Goal: Task Accomplishment & Management: Use online tool/utility

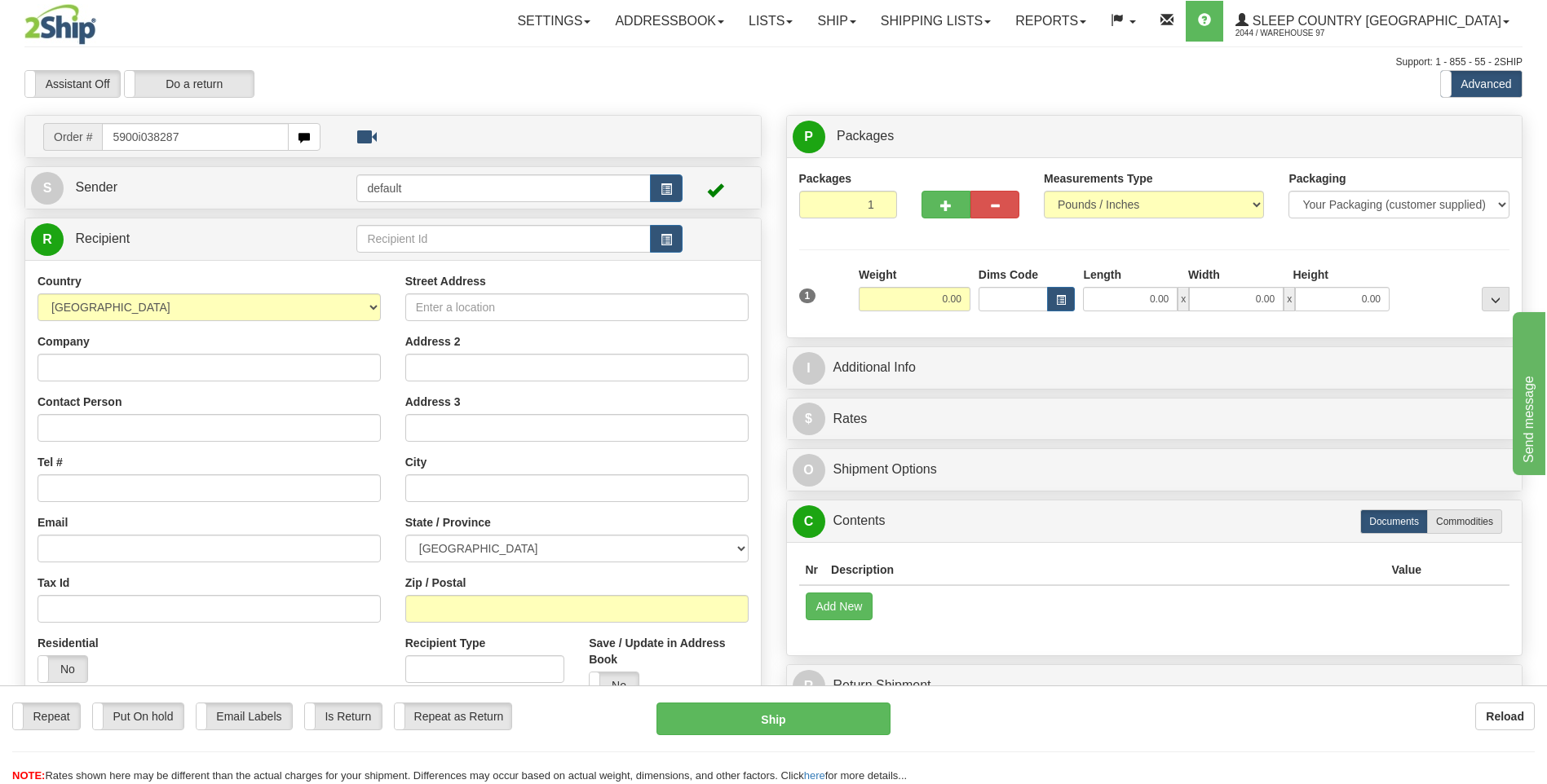
type input "5900i038287"
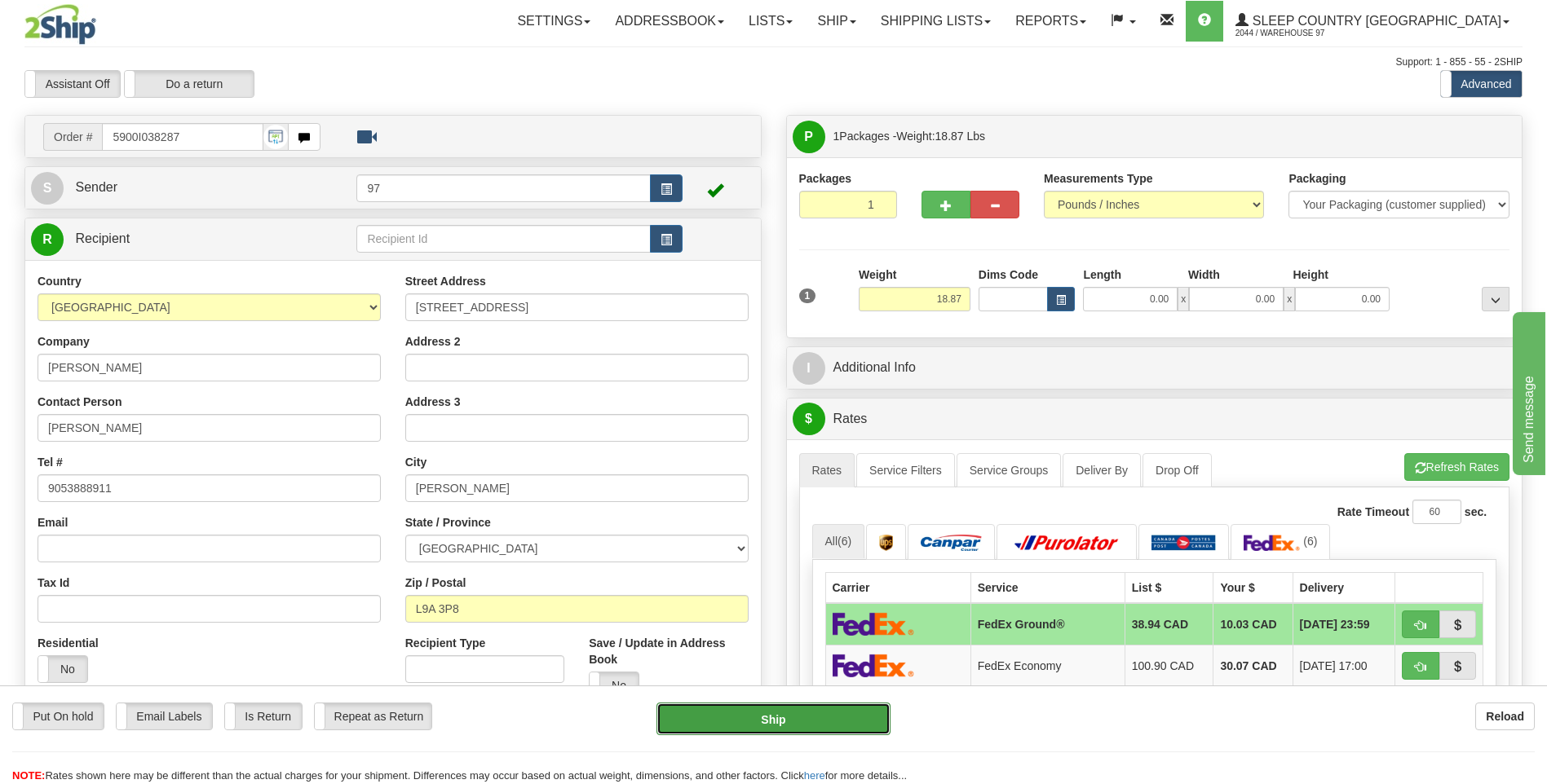
click at [854, 721] on button "Ship" at bounding box center [773, 719] width 233 height 33
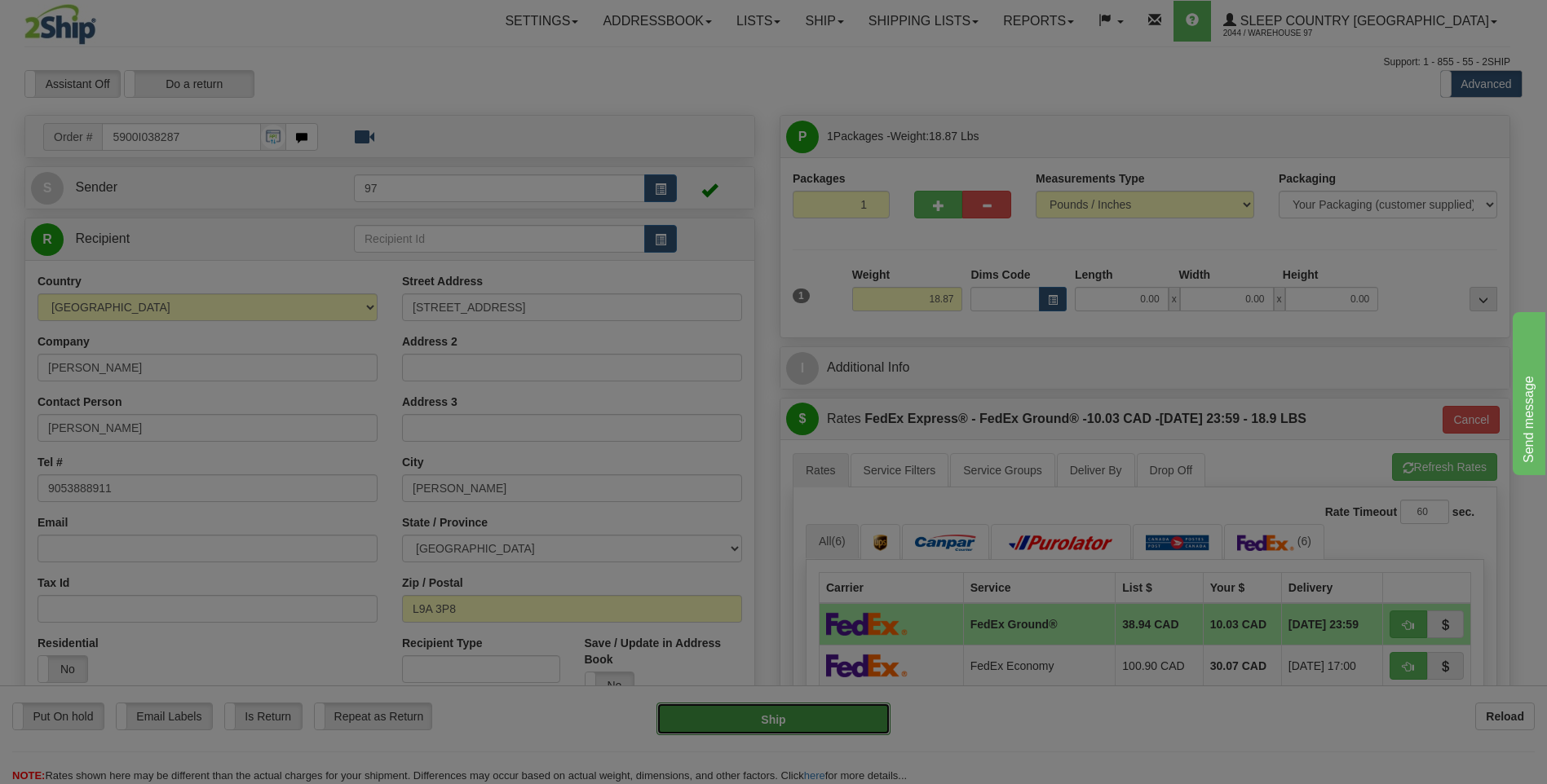
type input "92"
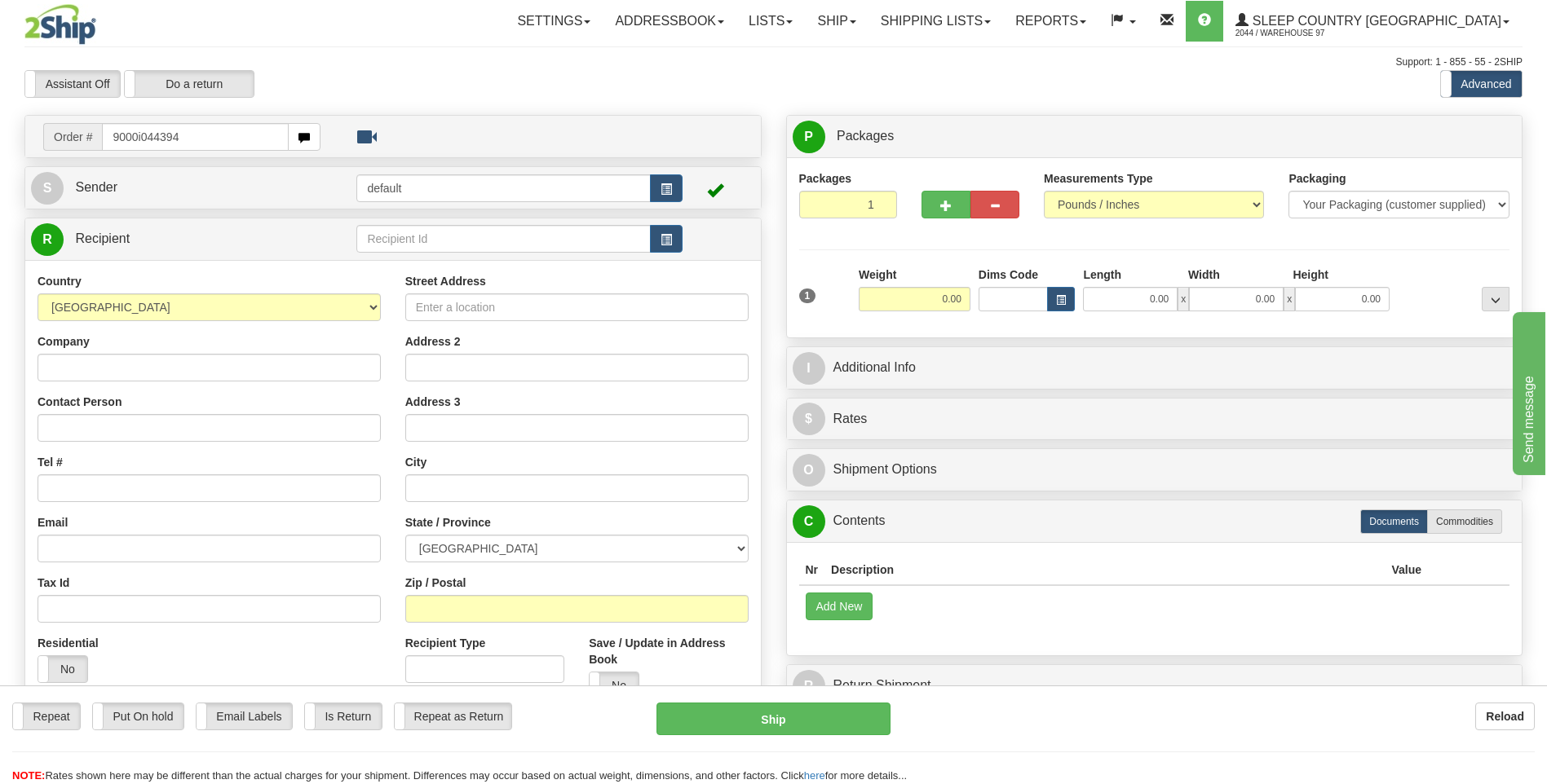
type input "9000i044394"
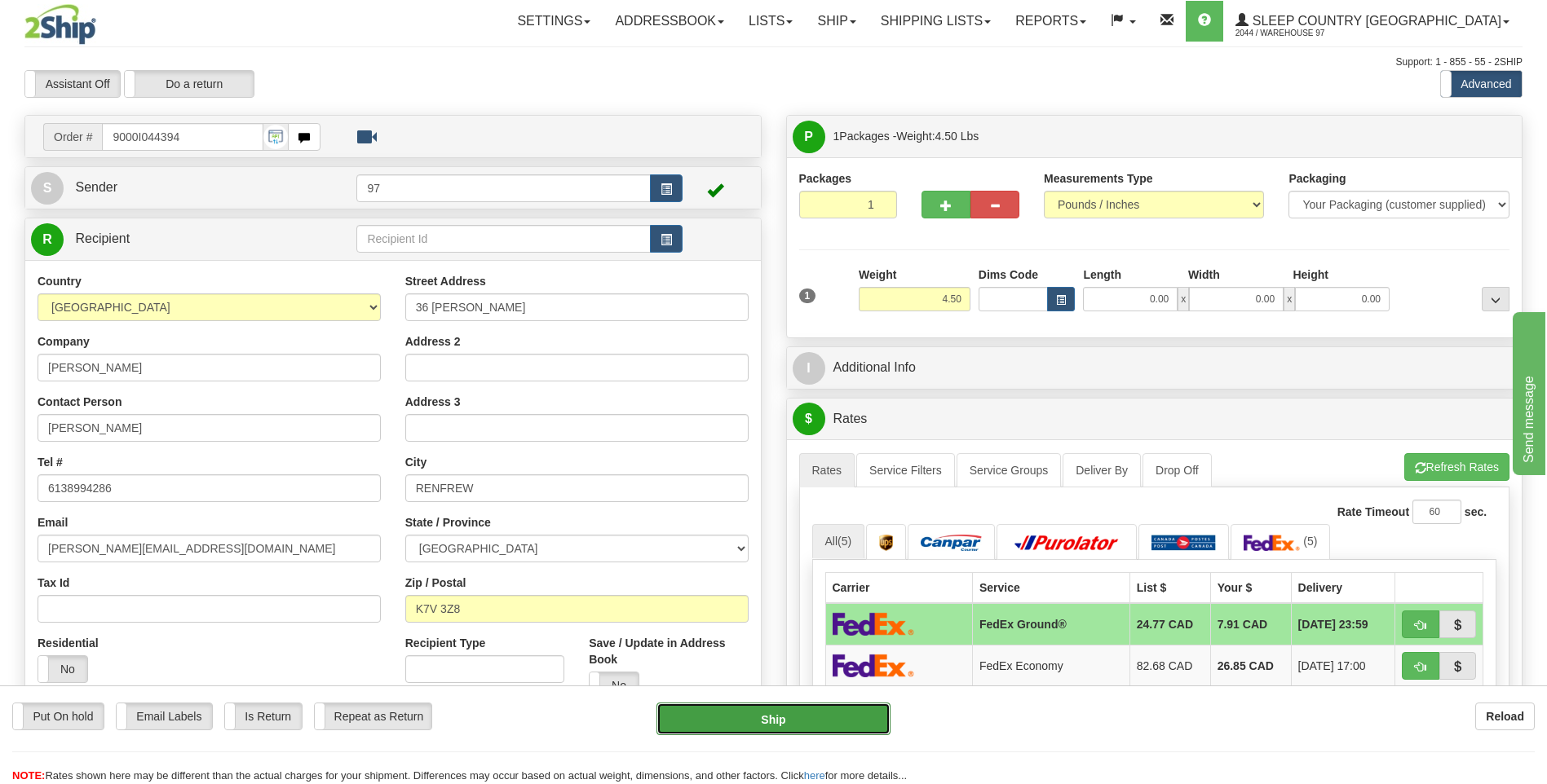
click at [856, 715] on button "Ship" at bounding box center [773, 719] width 233 height 33
type input "92"
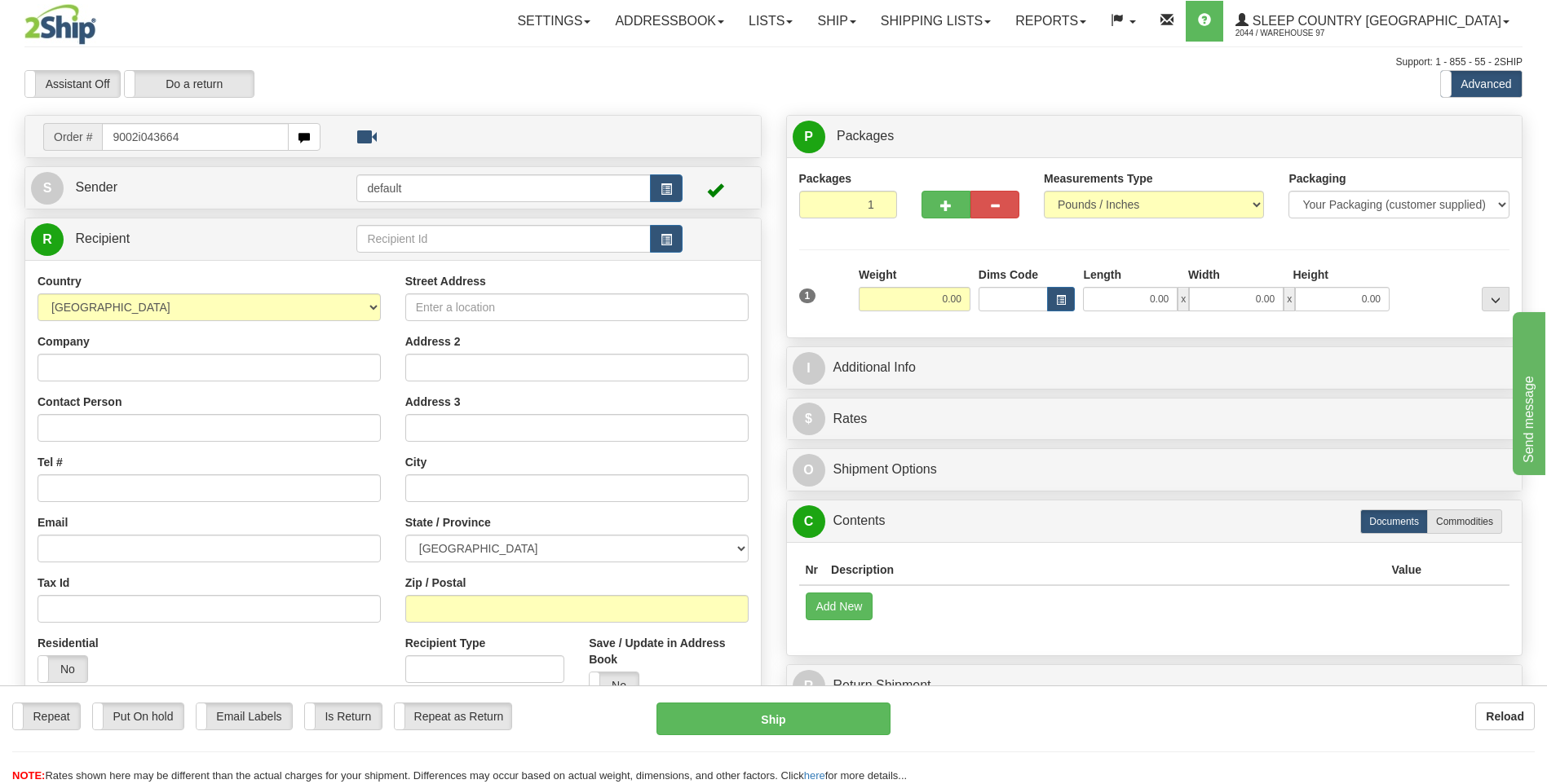
type input "9002i043664"
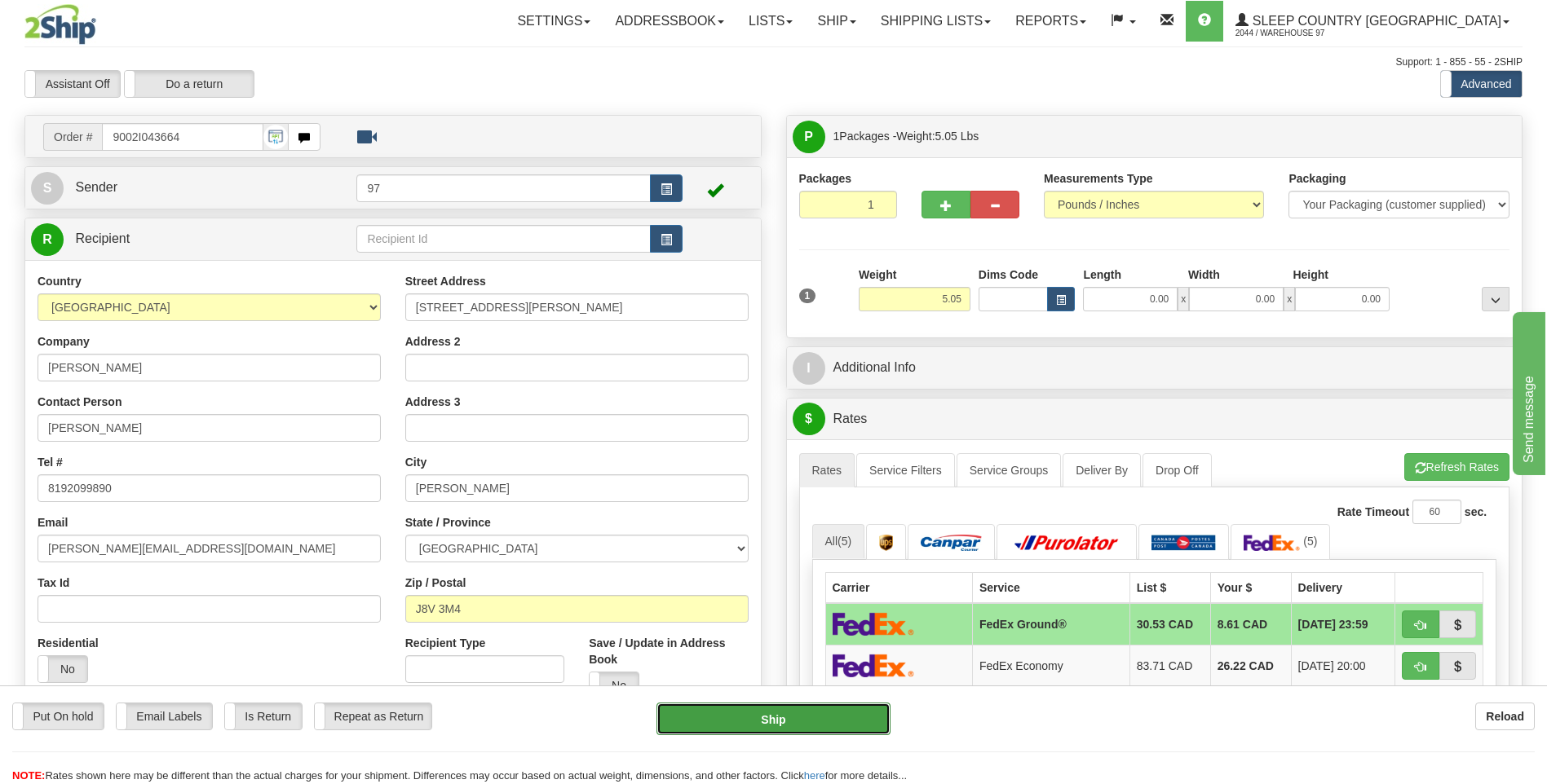
click at [859, 716] on button "Ship" at bounding box center [773, 719] width 233 height 33
type input "92"
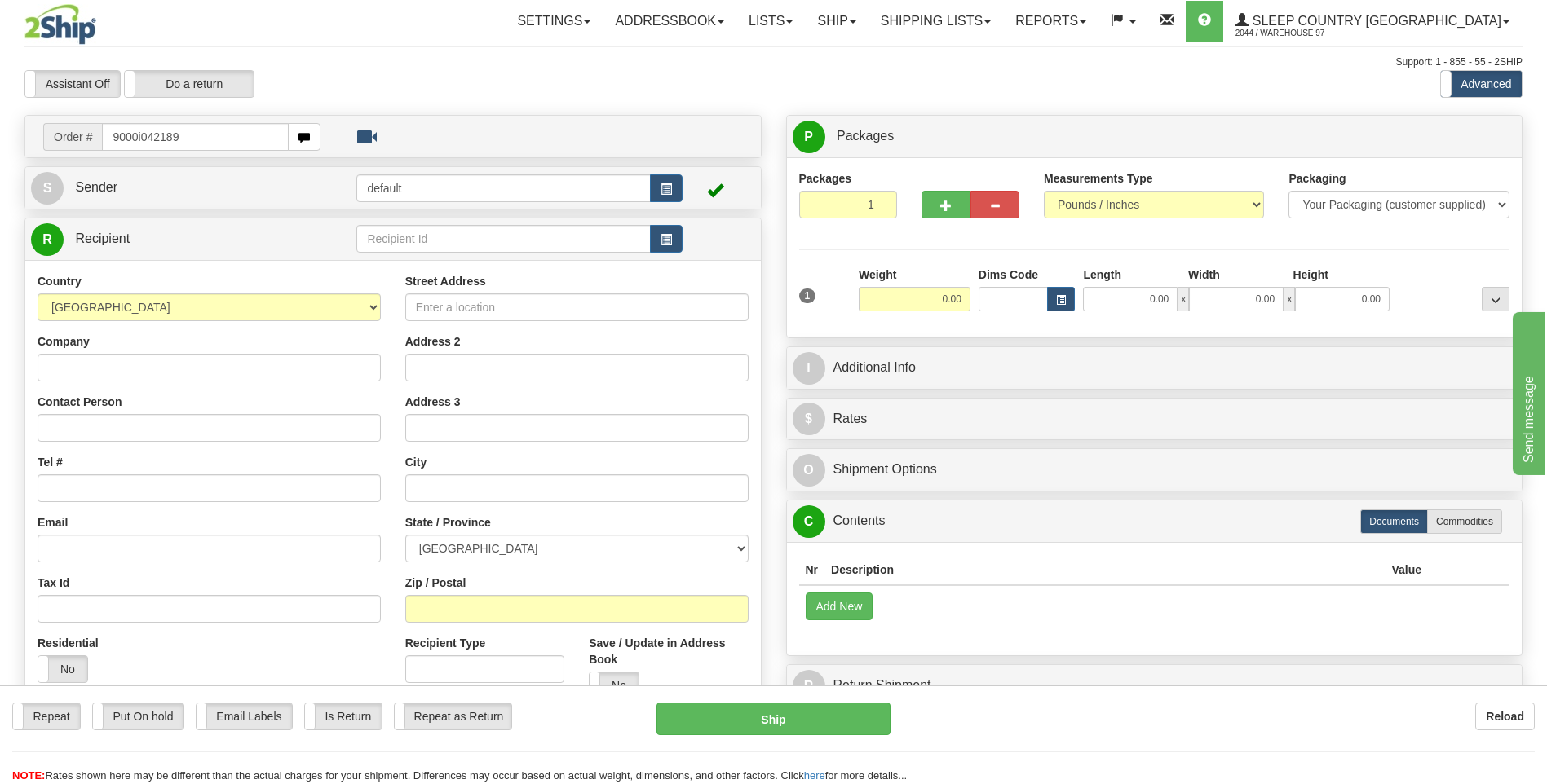
type input "9000i042189"
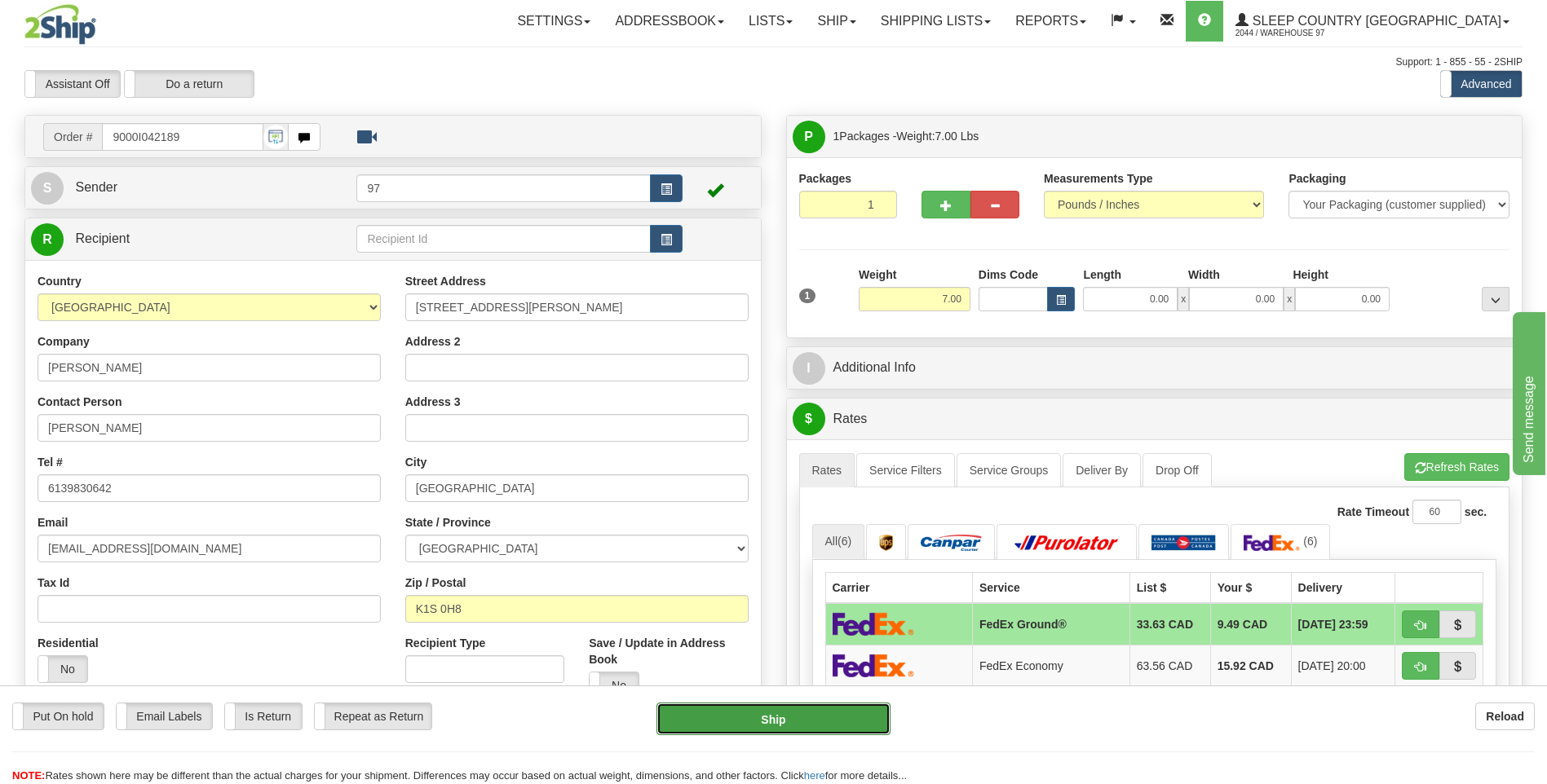
click at [830, 721] on button "Ship" at bounding box center [773, 719] width 233 height 33
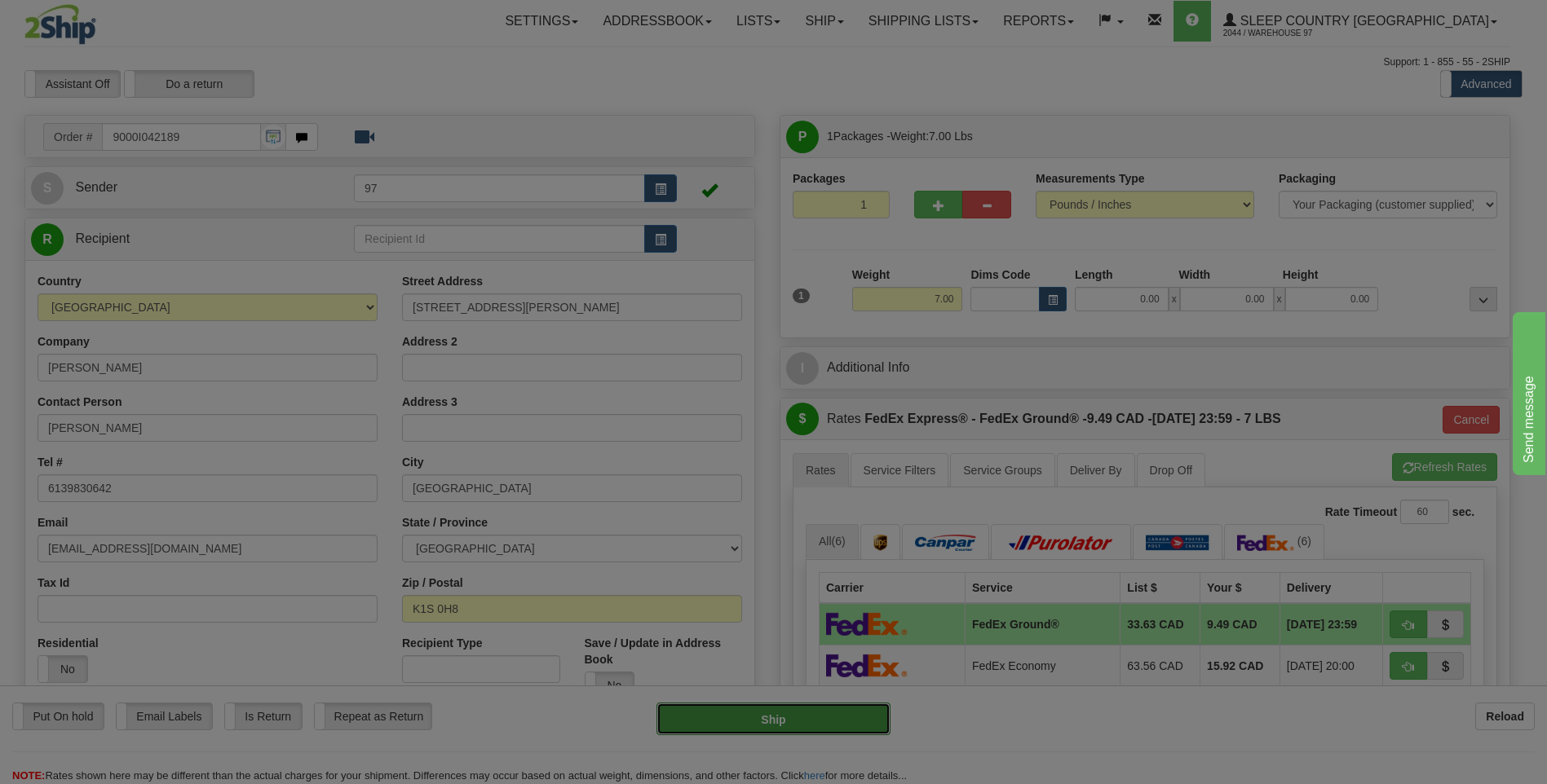
type input "92"
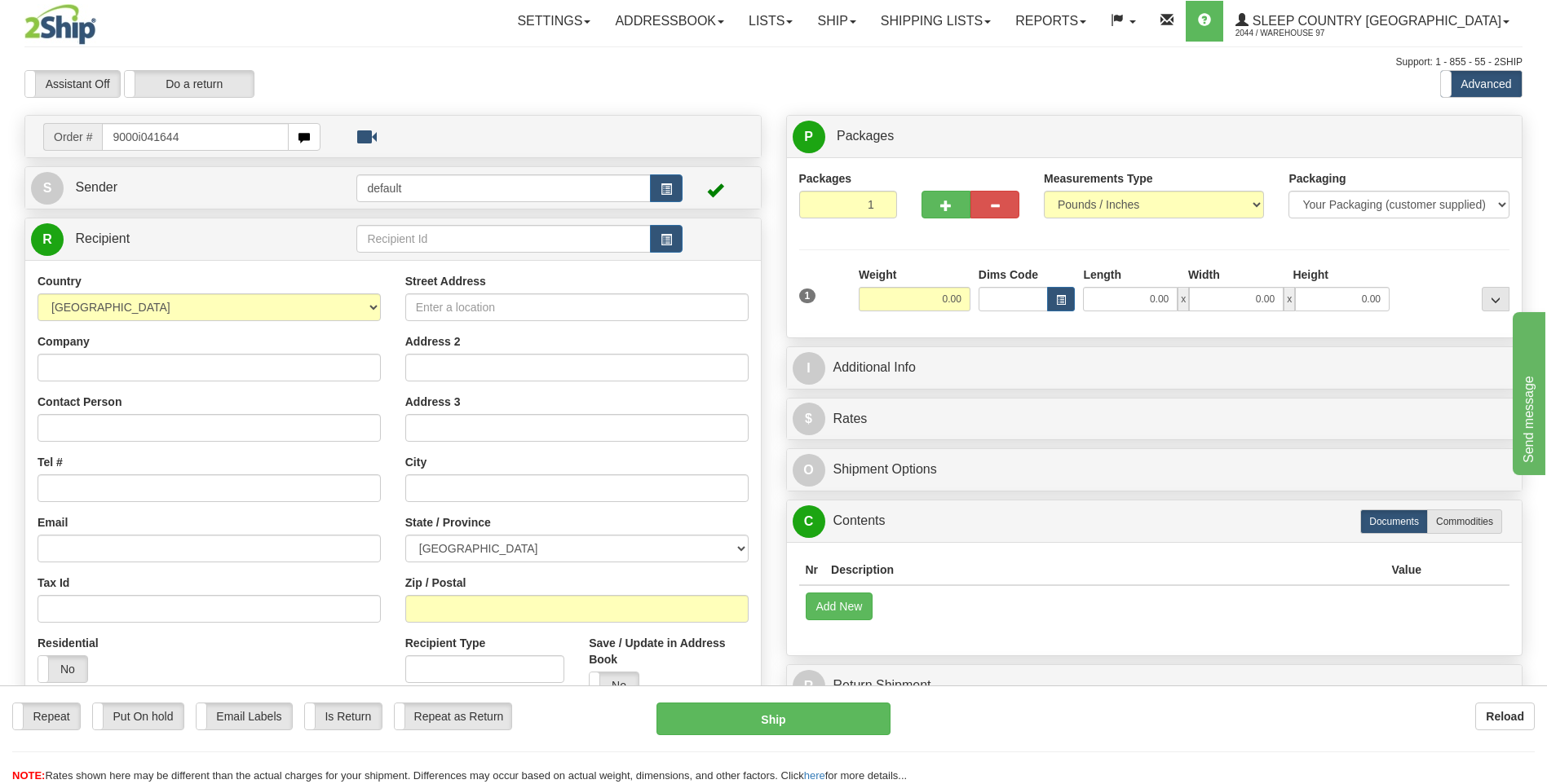
type input "9000i041644"
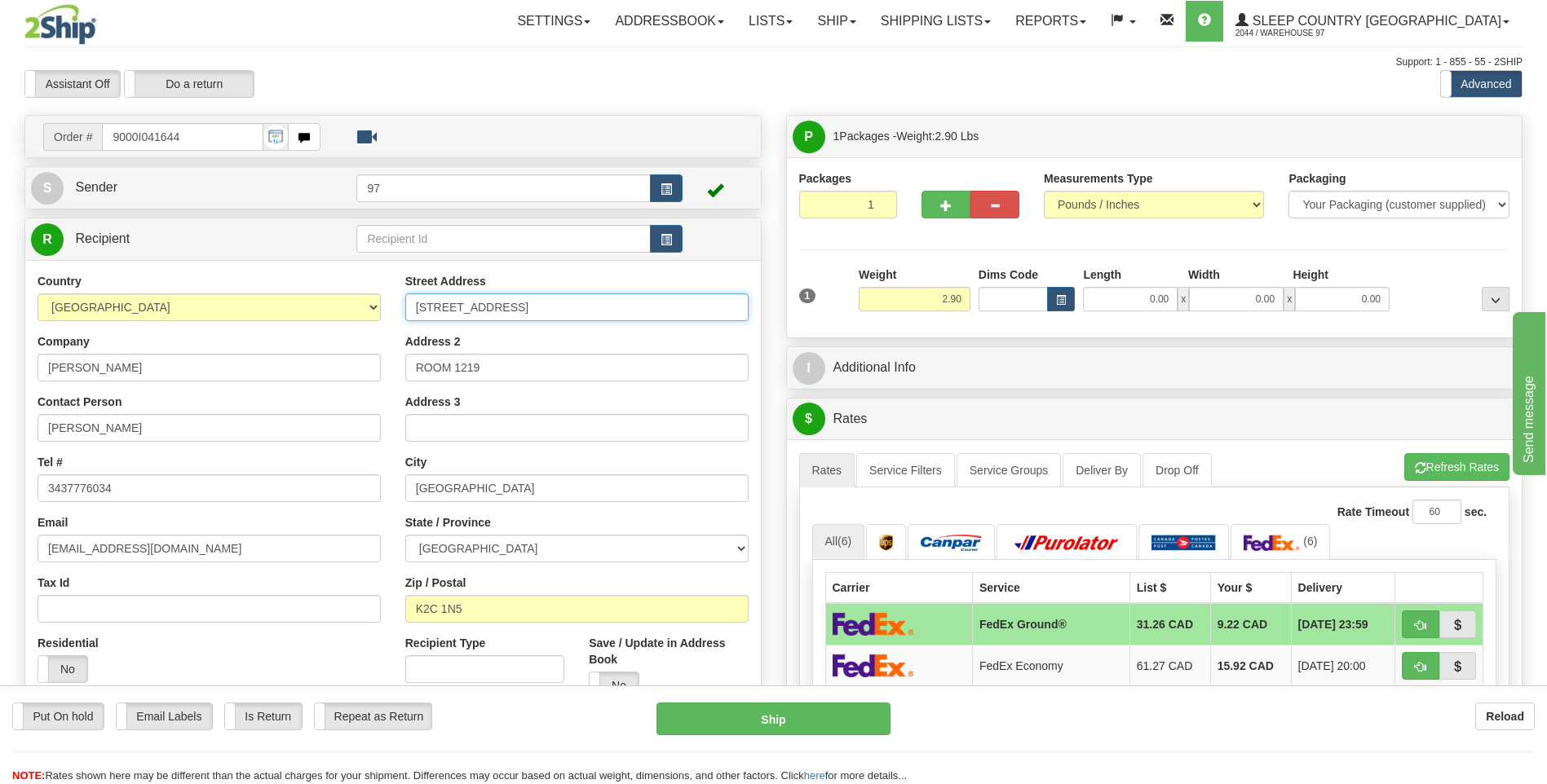
click at [417, 307] on input "1435 PRINCE OF WALES DRIVE" at bounding box center [577, 307] width 343 height 27
type input "#1219-1435 PRINCE OF WALES DRIVE"
drag, startPoint x: 483, startPoint y: 365, endPoint x: 399, endPoint y: 364, distance: 84.0
click at [399, 364] on div "Street Address #1219-1435 PRINCE OF WALES DRIVE Address 2 ROOM 1219 Address 3 C…" at bounding box center [577, 493] width 368 height 439
click at [854, 713] on button "Ship" at bounding box center [773, 719] width 233 height 33
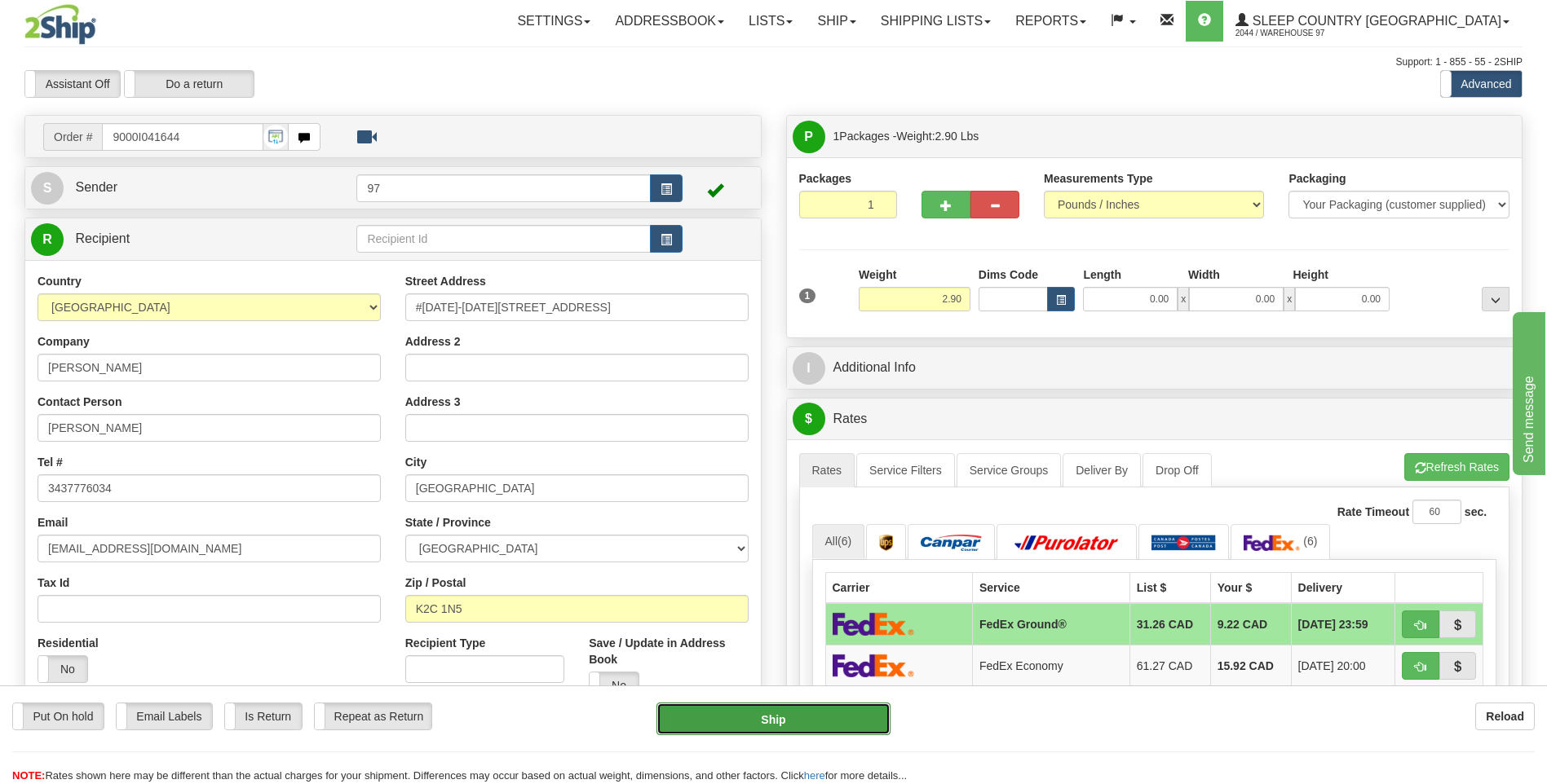
type input "92"
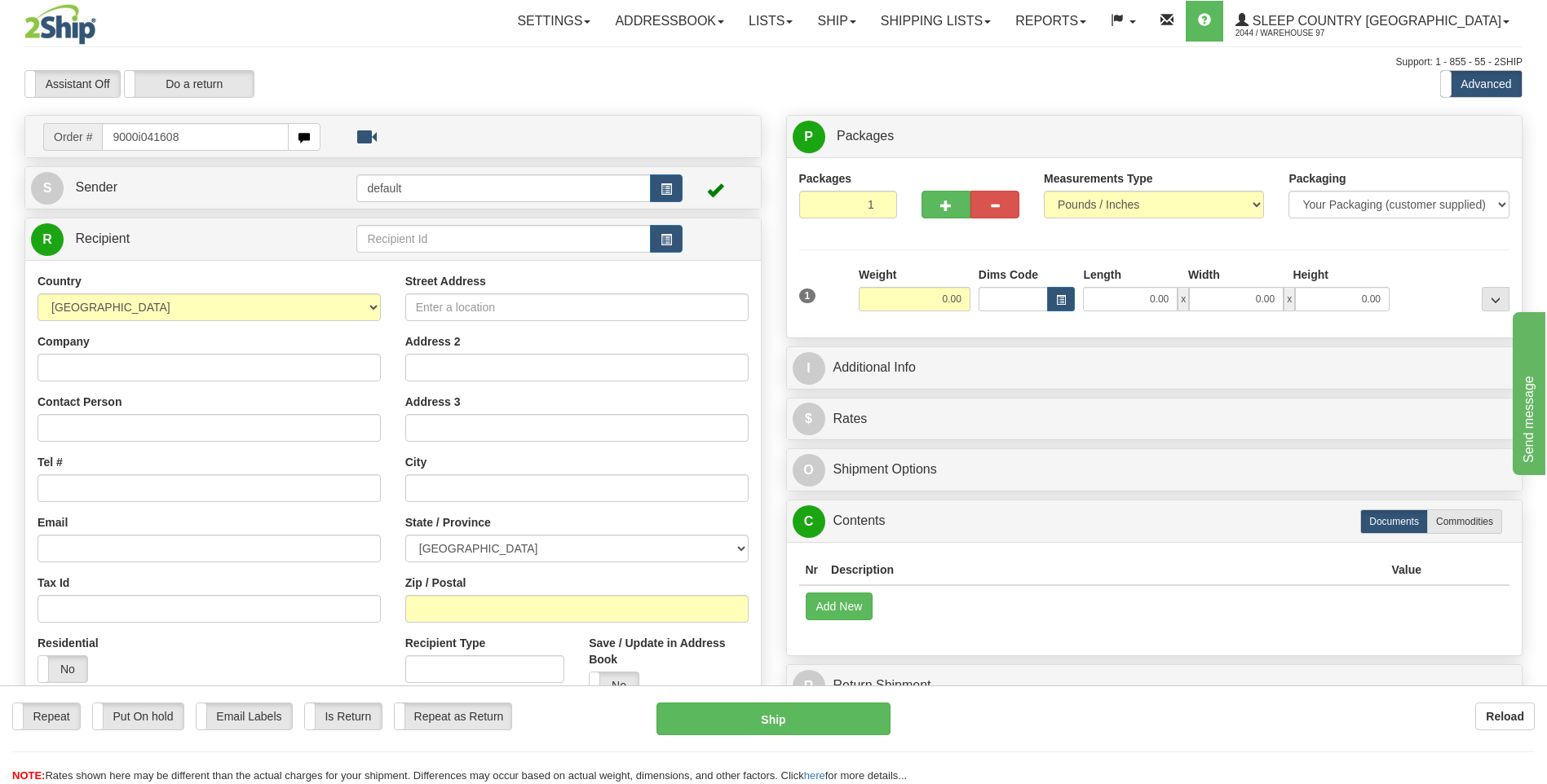
type input "9000i041608"
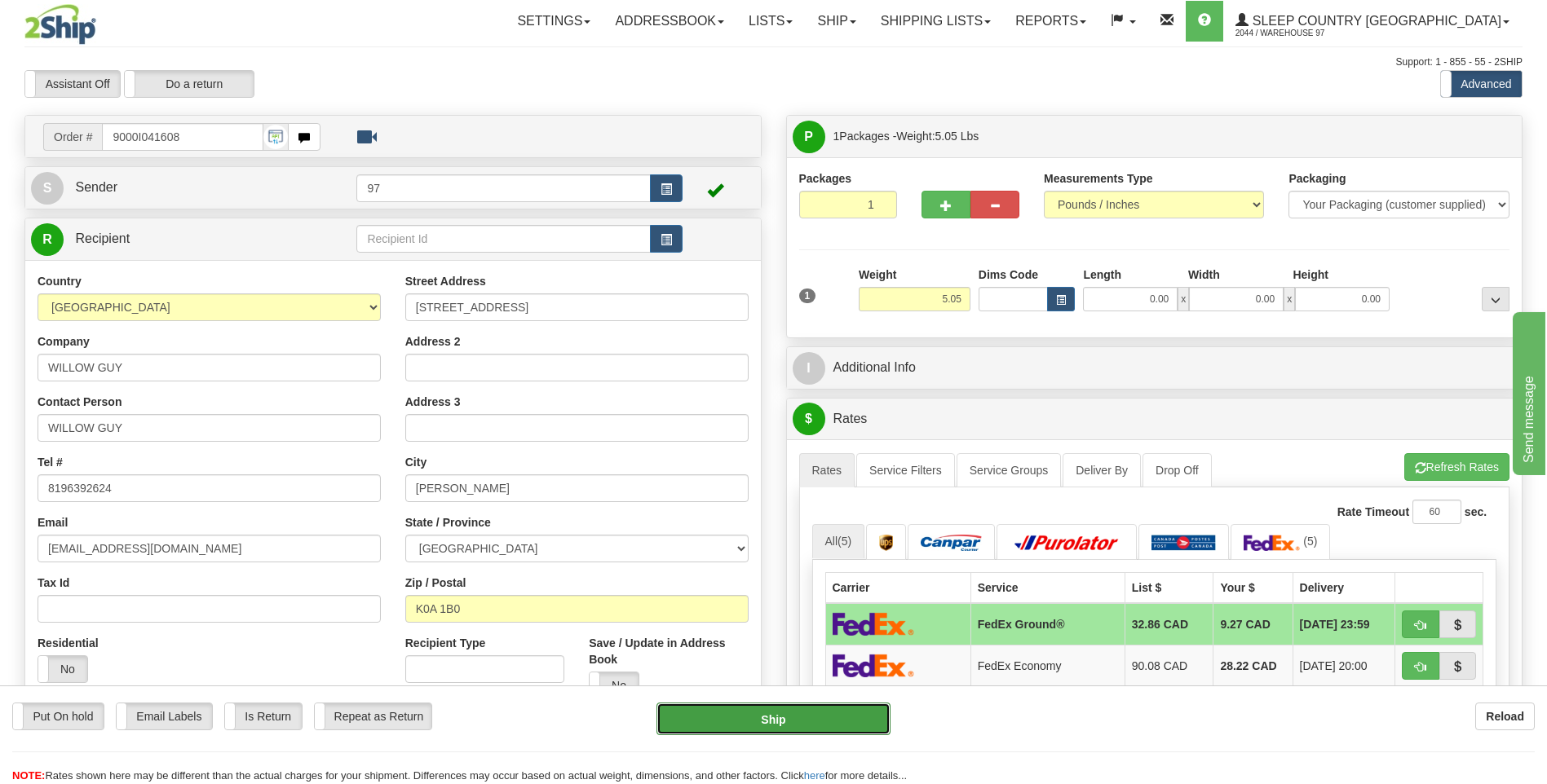
click at [877, 726] on button "Ship" at bounding box center [773, 719] width 233 height 33
type input "92"
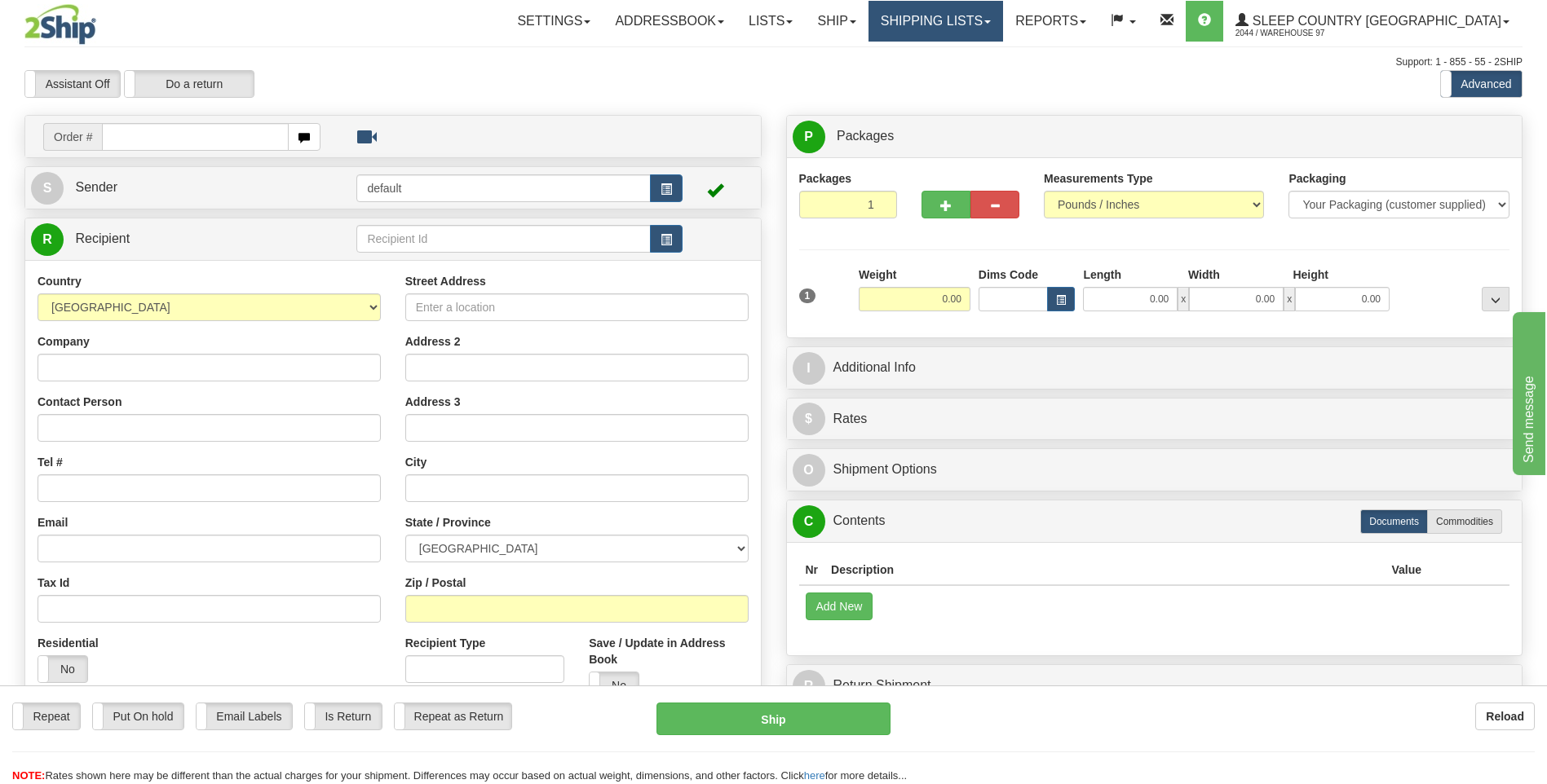
click at [1003, 21] on link "Shipping lists" at bounding box center [935, 21] width 135 height 41
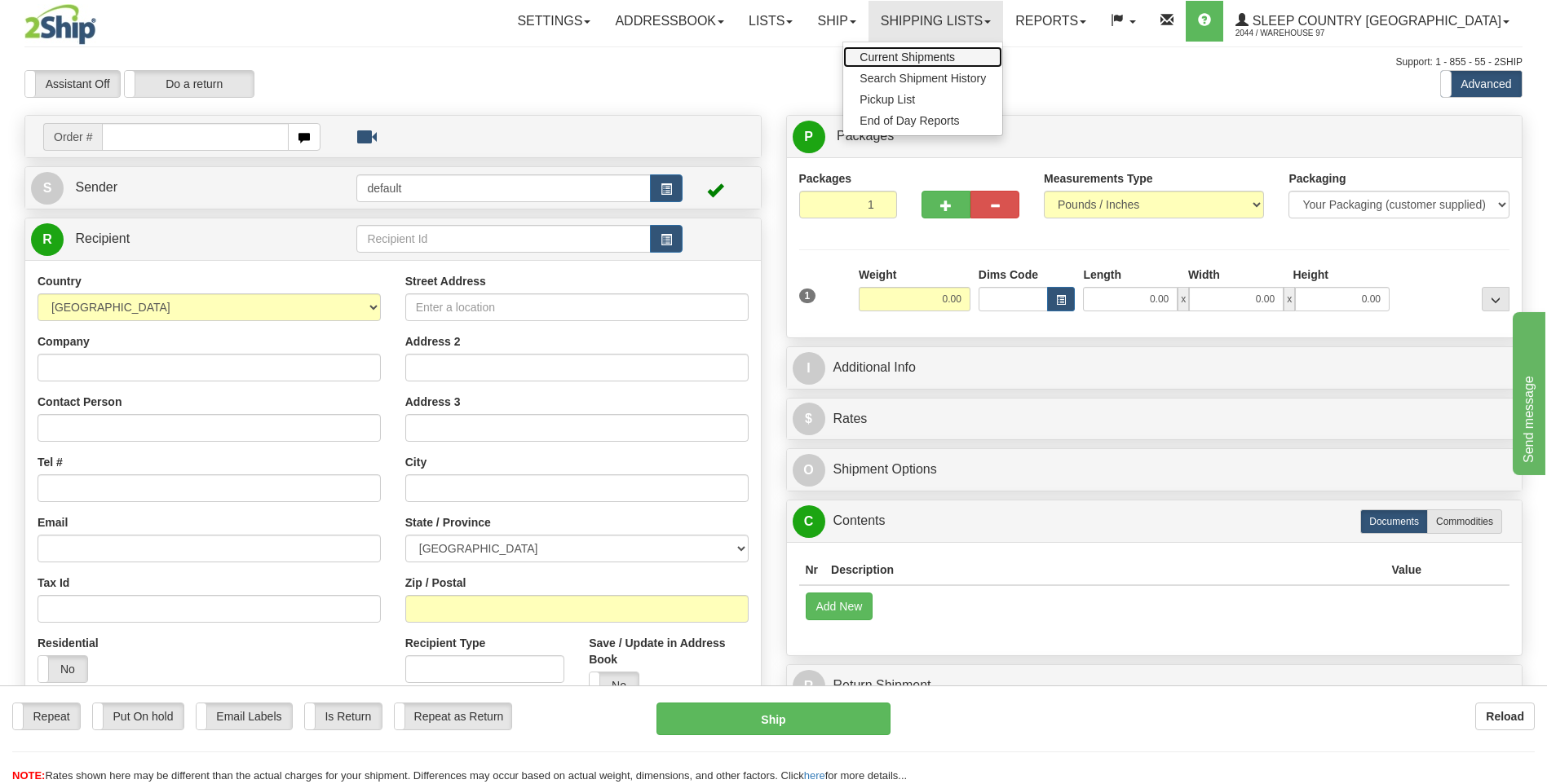
click at [955, 61] on span "Current Shipments" at bounding box center [907, 57] width 95 height 13
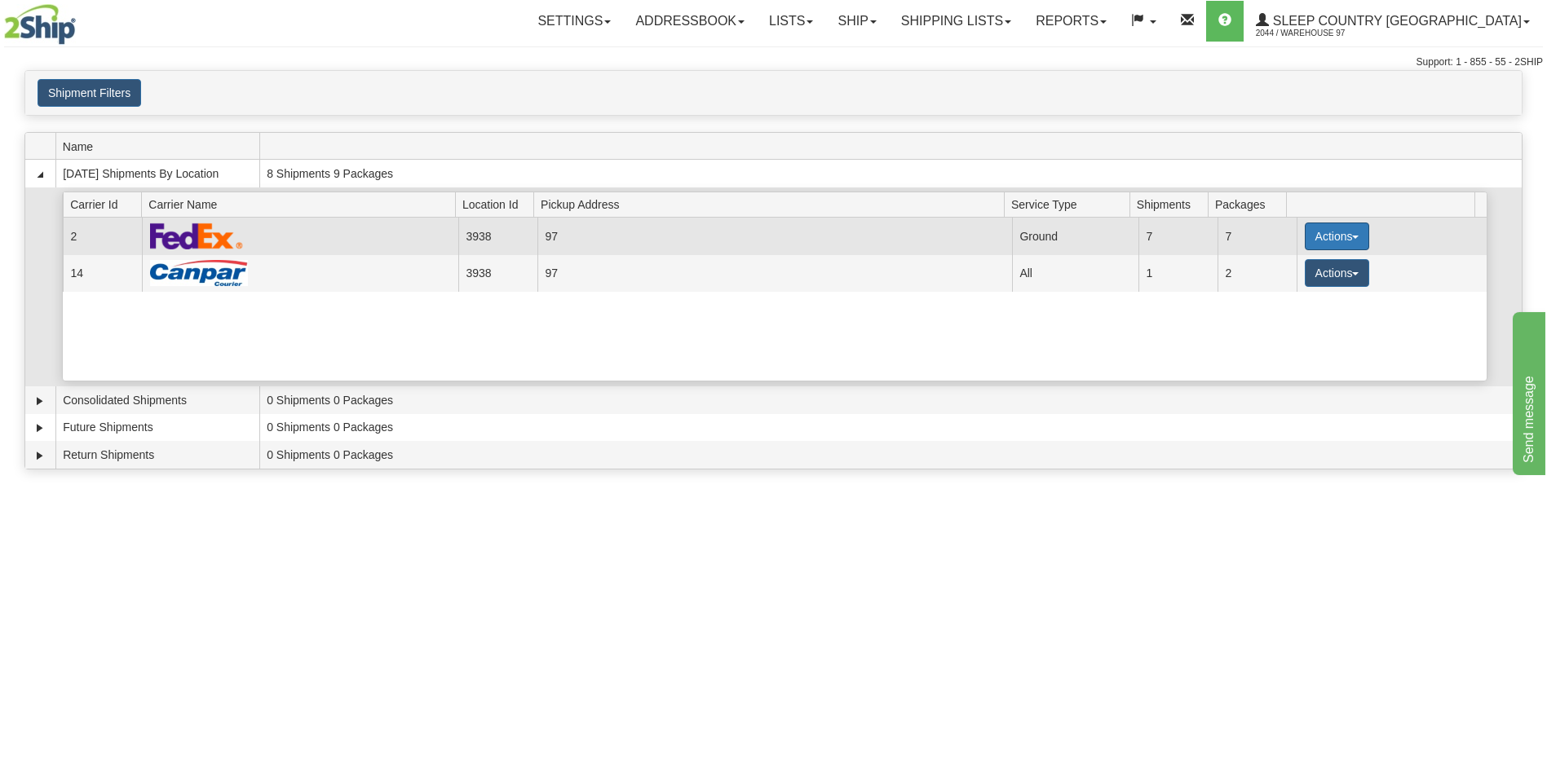
click at [1317, 240] on button "Actions" at bounding box center [1337, 236] width 65 height 27
click at [1290, 293] on span "Close" at bounding box center [1273, 287] width 38 height 11
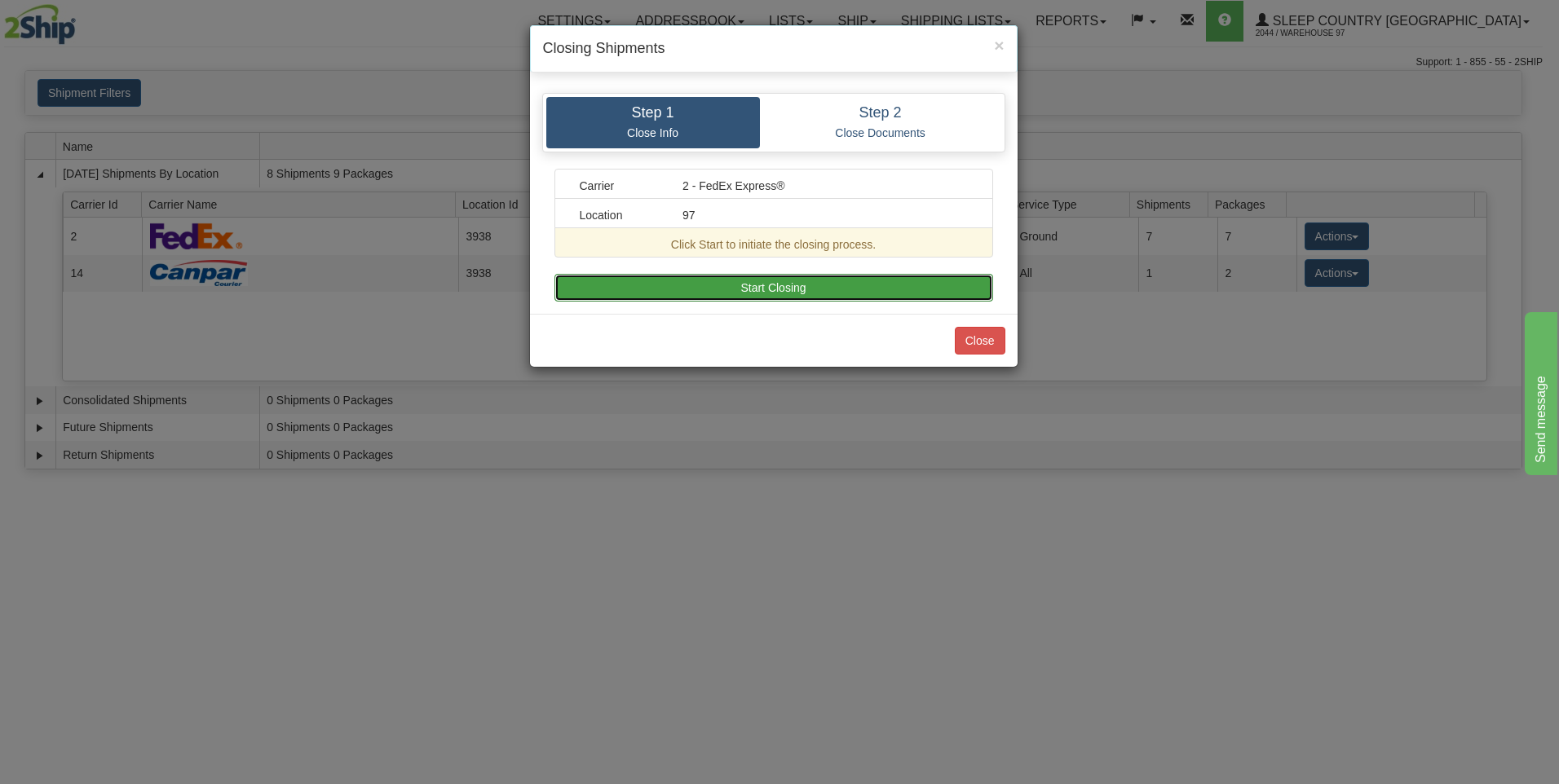
click at [917, 290] on button "Start Closing" at bounding box center [774, 288] width 439 height 27
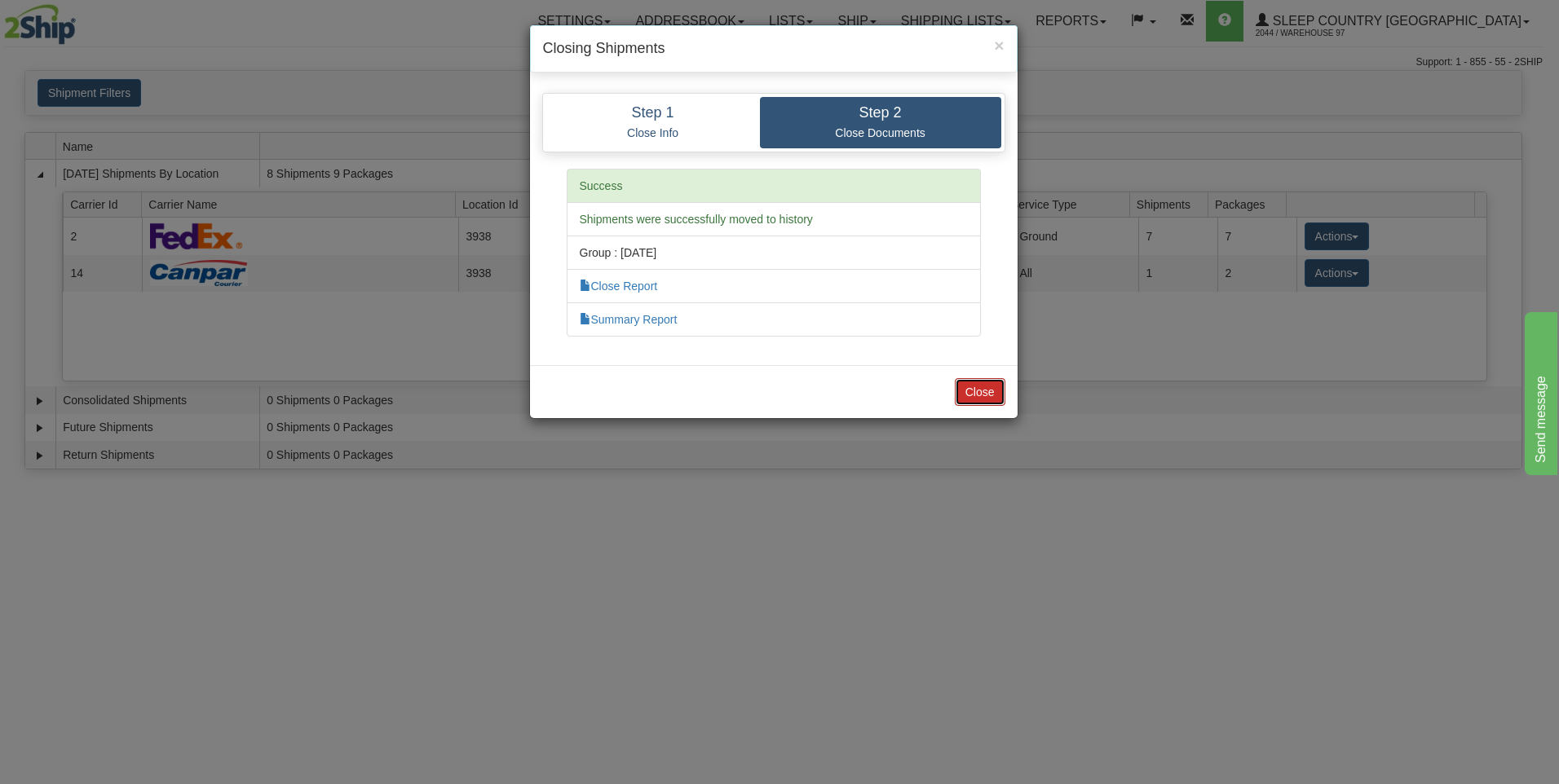
click at [992, 383] on button "Close" at bounding box center [980, 392] width 51 height 27
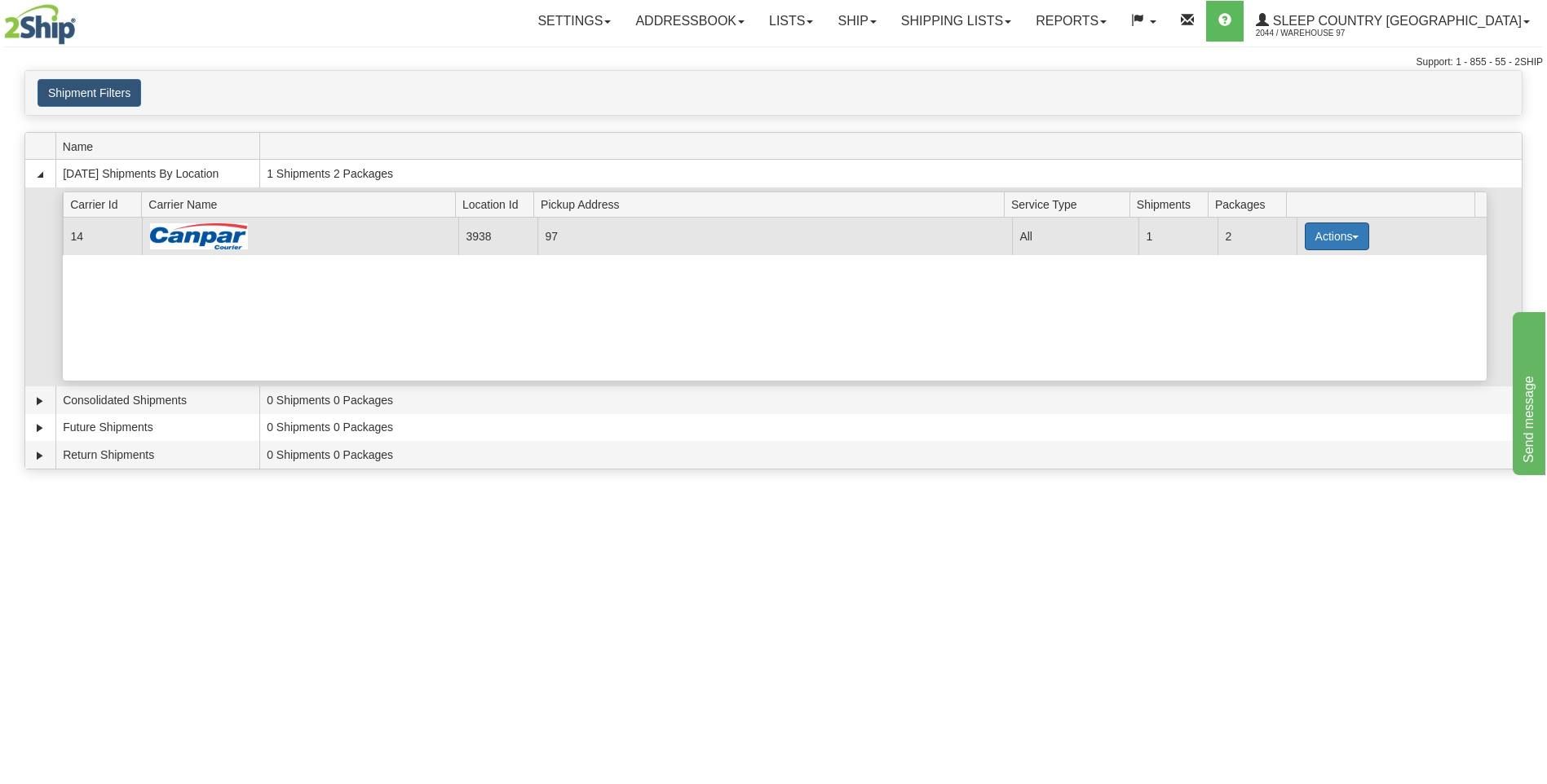
click at [1331, 238] on button "Actions" at bounding box center [1337, 236] width 65 height 27
click at [1285, 290] on span "Close" at bounding box center [1273, 287] width 38 height 11
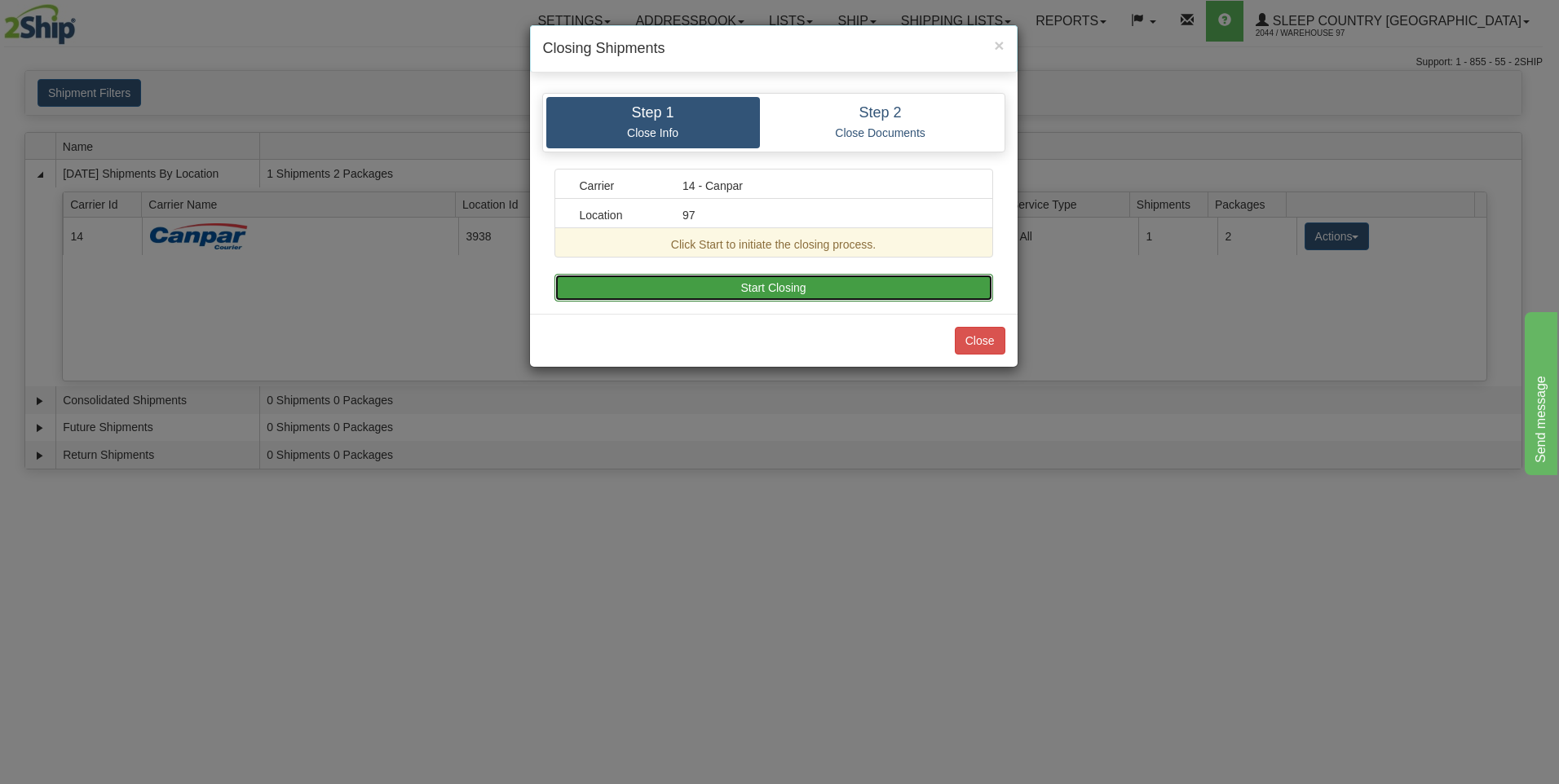
click at [857, 285] on button "Start Closing" at bounding box center [774, 288] width 439 height 27
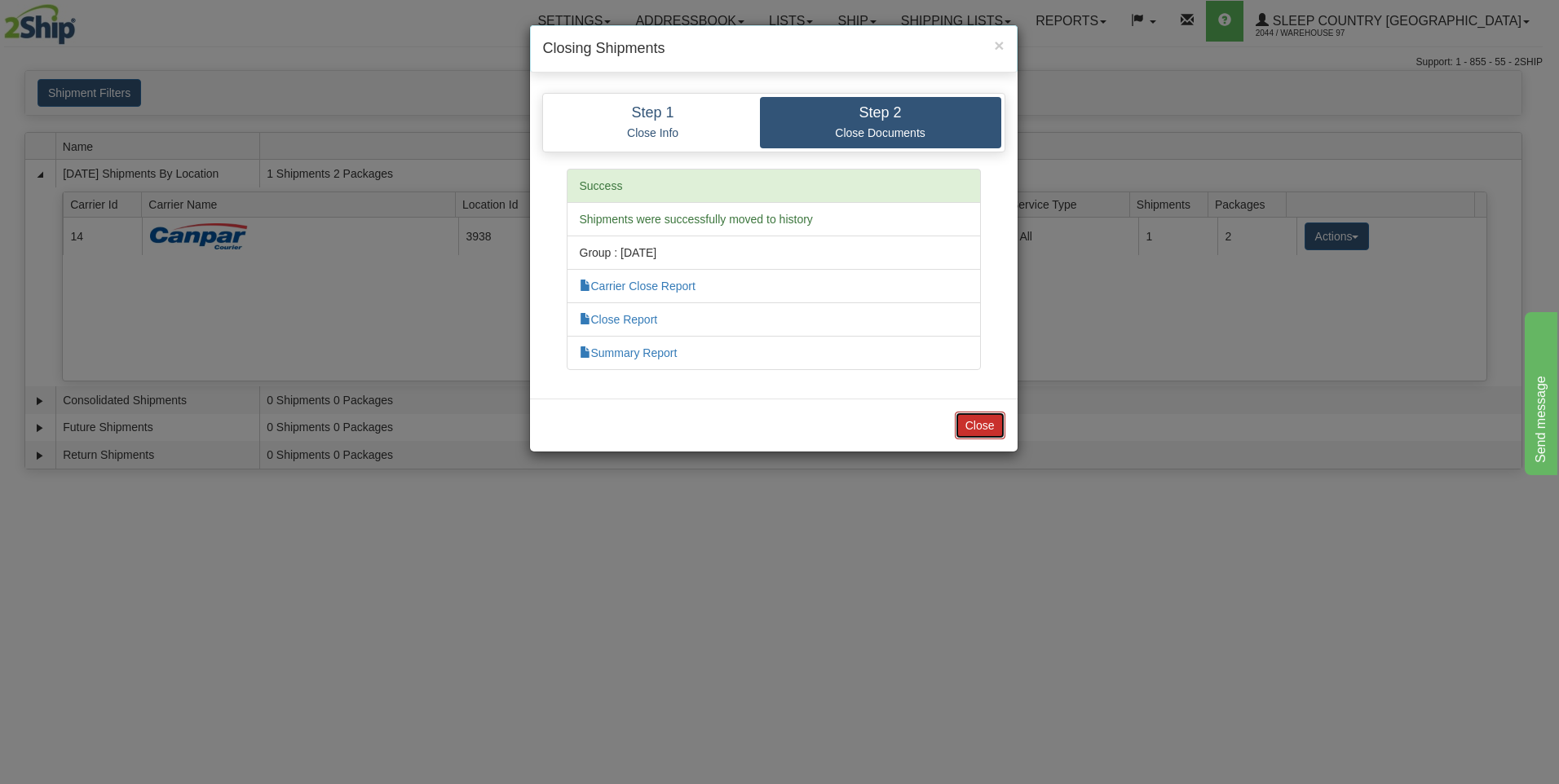
click at [982, 423] on button "Close" at bounding box center [980, 425] width 51 height 27
